Goal: Entertainment & Leisure: Consume media (video, audio)

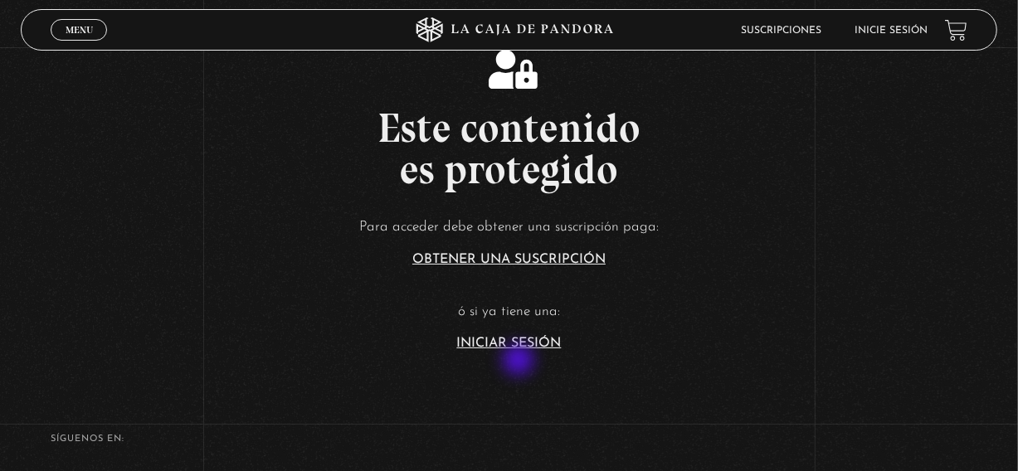
click at [520, 350] on link "Iniciar Sesión" at bounding box center [509, 343] width 105 height 13
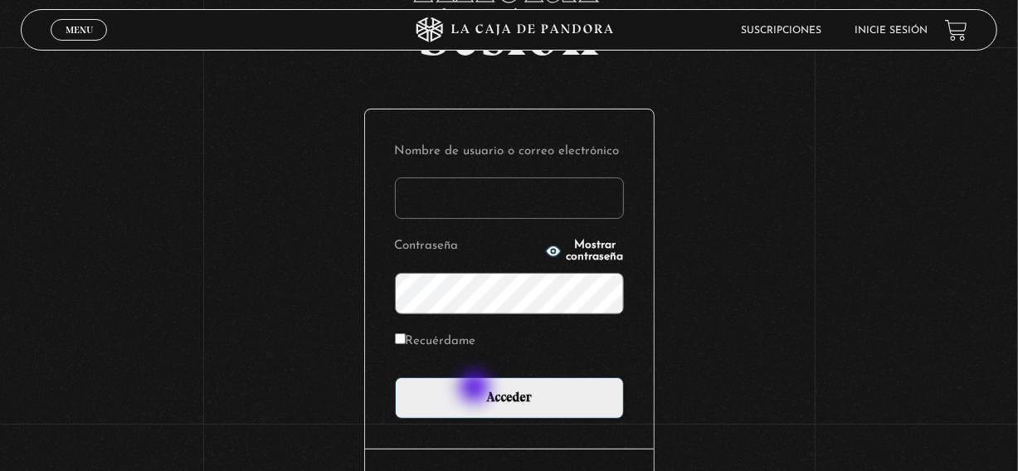
scroll to position [157, 0]
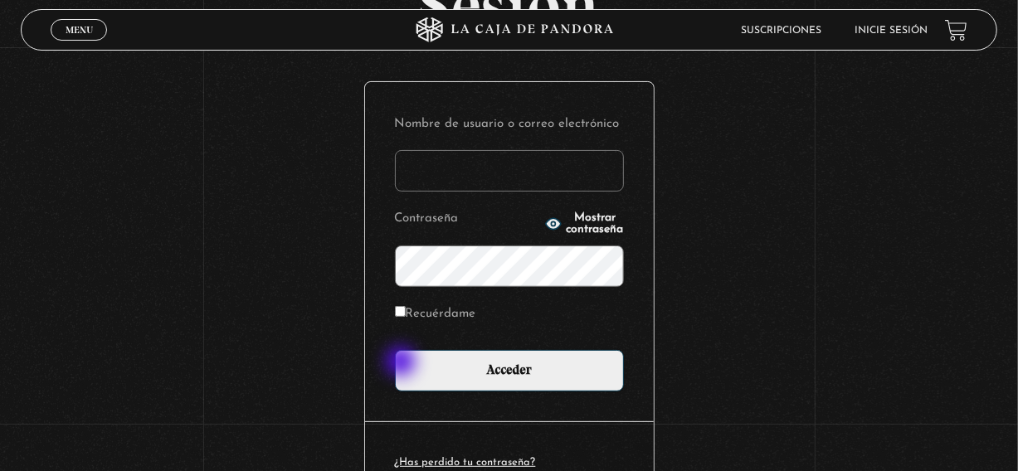
type input "[EMAIL_ADDRESS][DOMAIN_NAME]"
click at [402, 317] on input "Recuérdame" at bounding box center [400, 311] width 11 height 11
checkbox input "true"
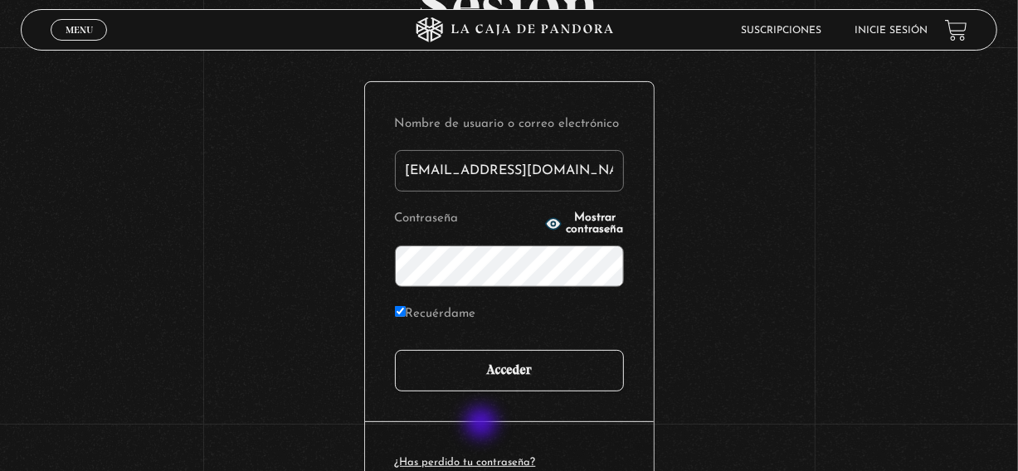
click at [483, 391] on input "Acceder" at bounding box center [509, 370] width 229 height 41
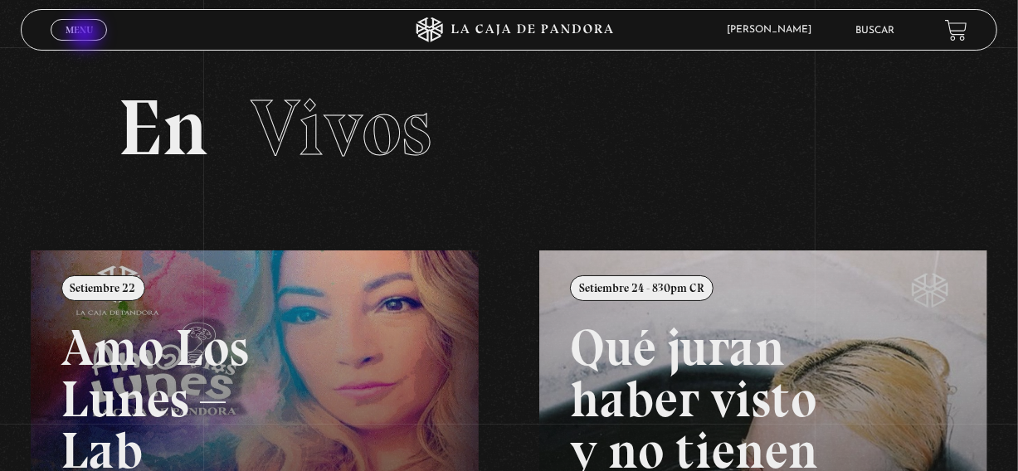
click at [86, 35] on span "Menu" at bounding box center [79, 30] width 27 height 10
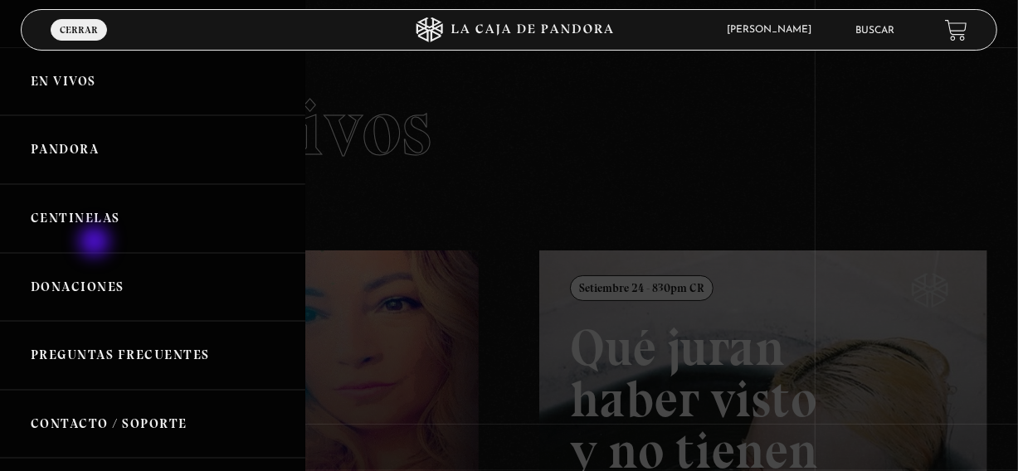
click at [96, 243] on link "Centinelas" at bounding box center [152, 218] width 305 height 69
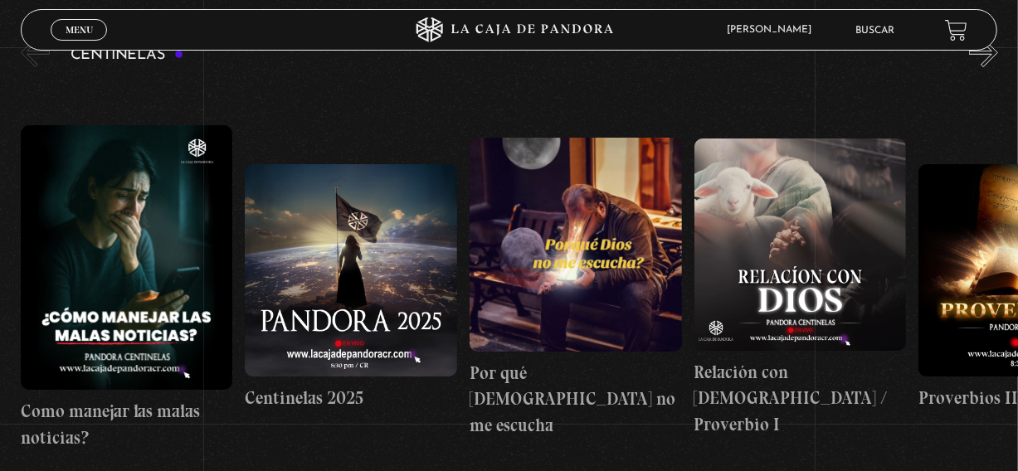
scroll to position [216, 0]
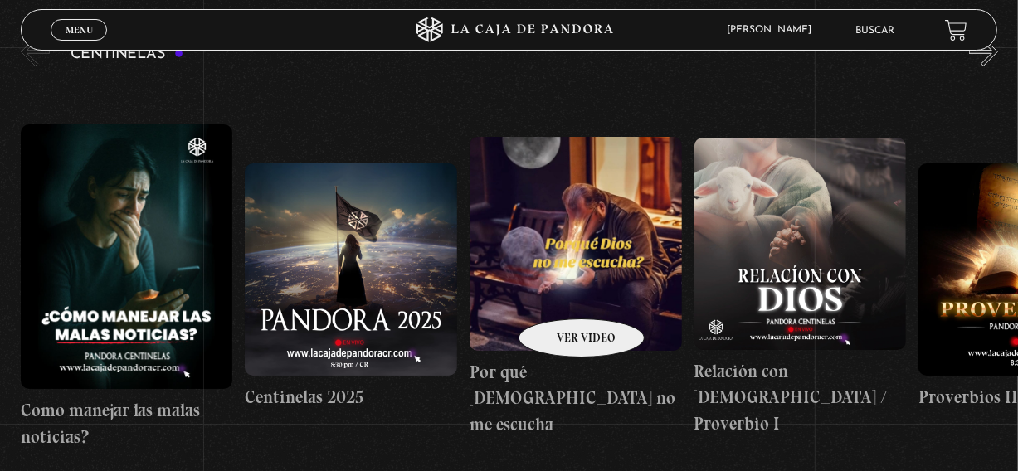
click at [560, 294] on figure at bounding box center [575, 244] width 212 height 214
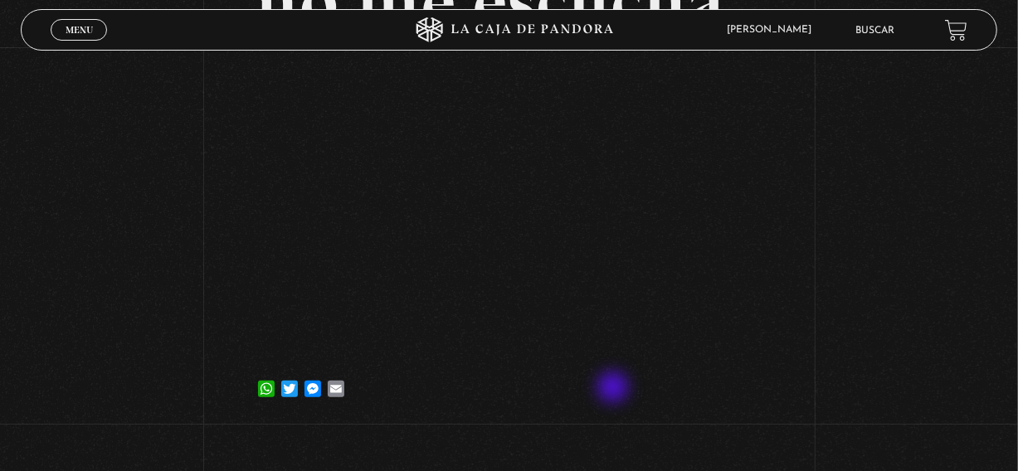
scroll to position [304, 0]
